Goal: Task Accomplishment & Management: Use online tool/utility

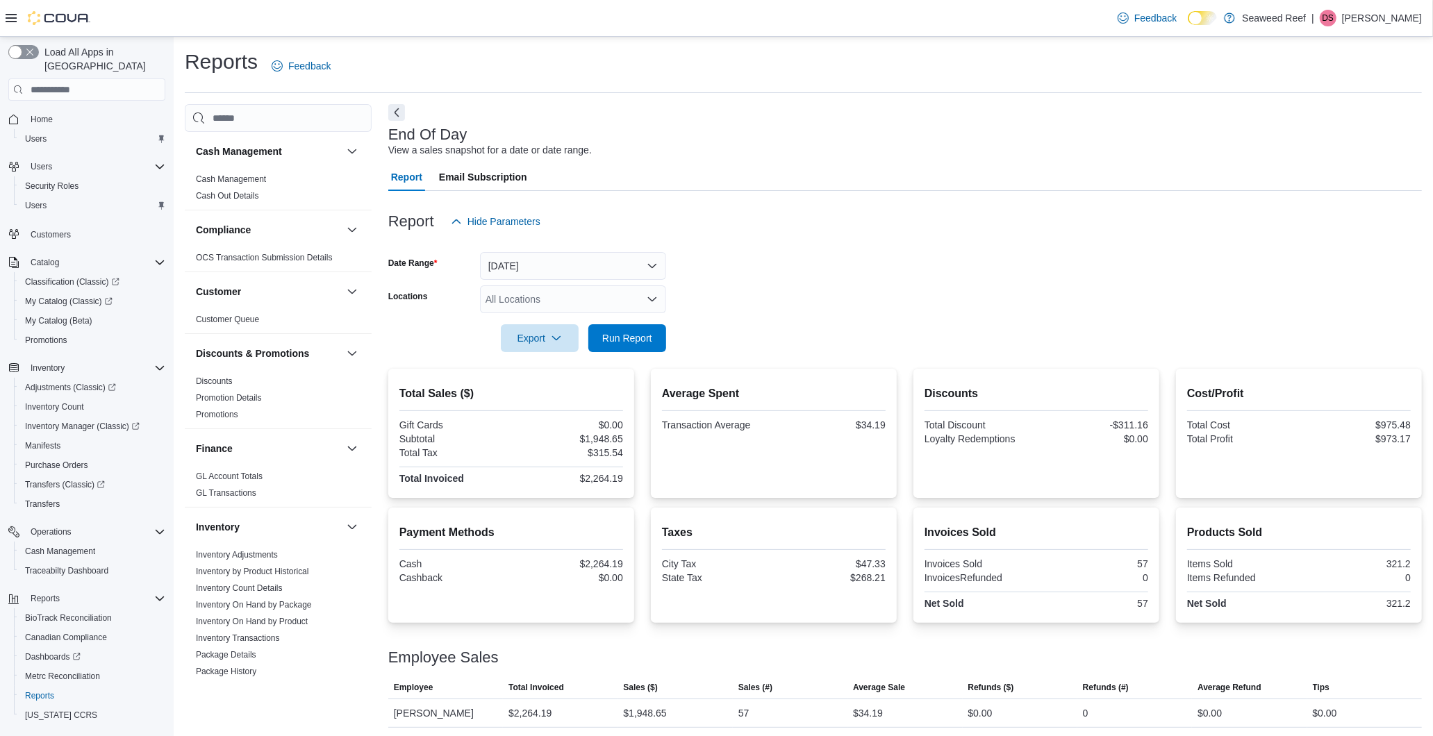
scroll to position [782, 0]
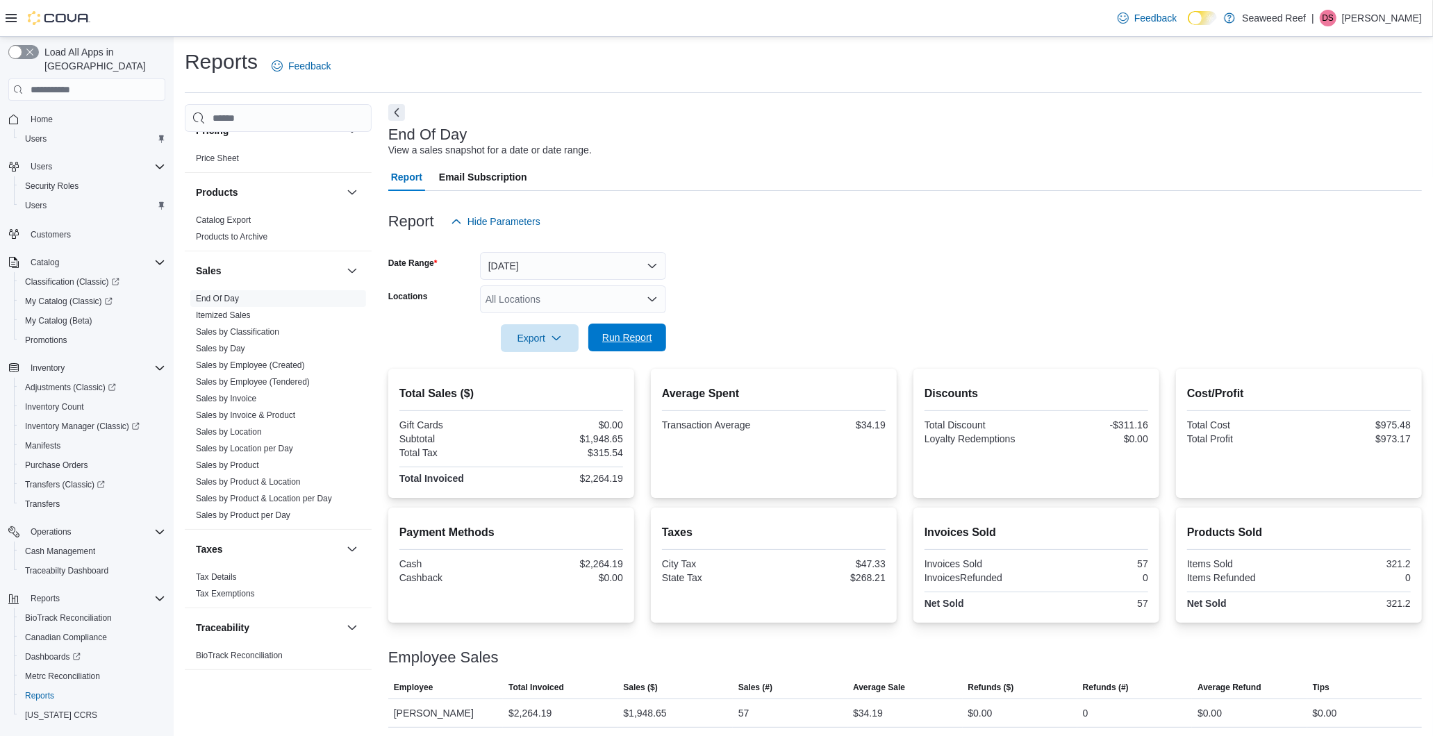
click at [645, 327] on span "Run Report" at bounding box center [627, 338] width 61 height 28
